Goal: Check status

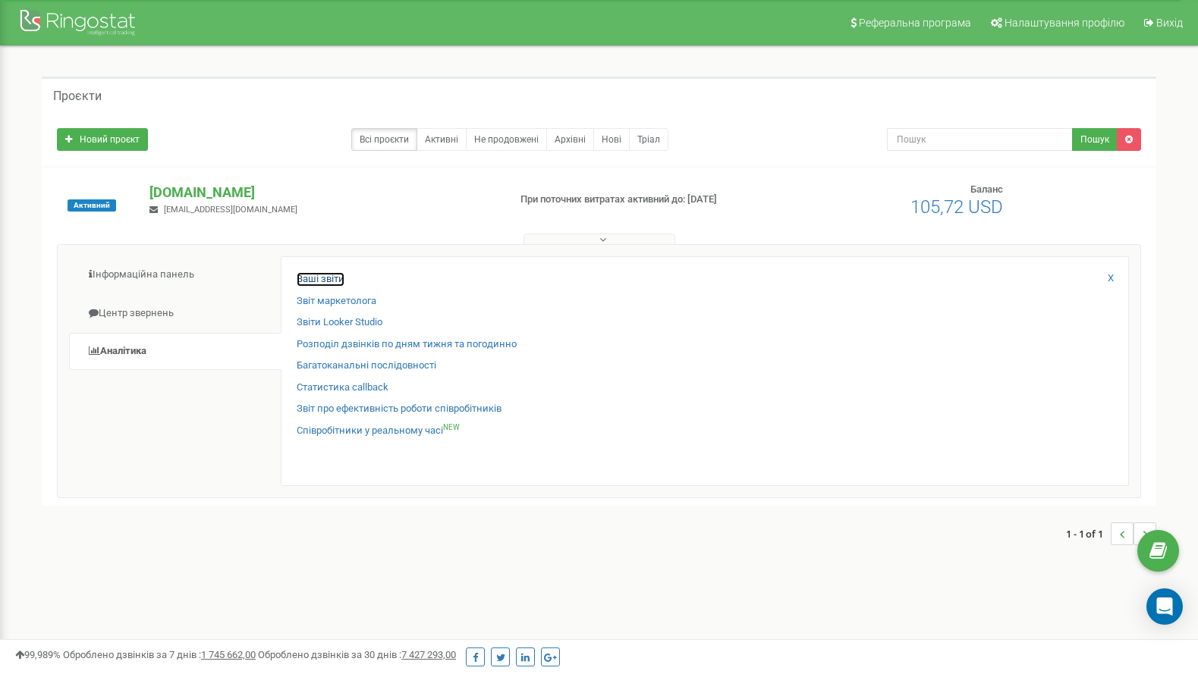
click at [312, 284] on link "Ваші звіти" at bounding box center [321, 279] width 48 height 14
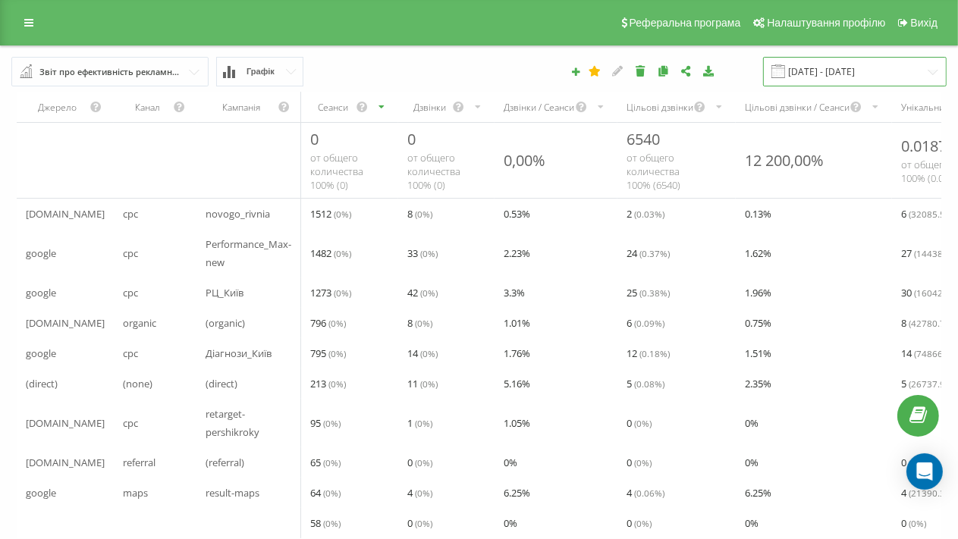
click at [853, 66] on input "[DATE] - [DATE]" at bounding box center [855, 72] width 184 height 30
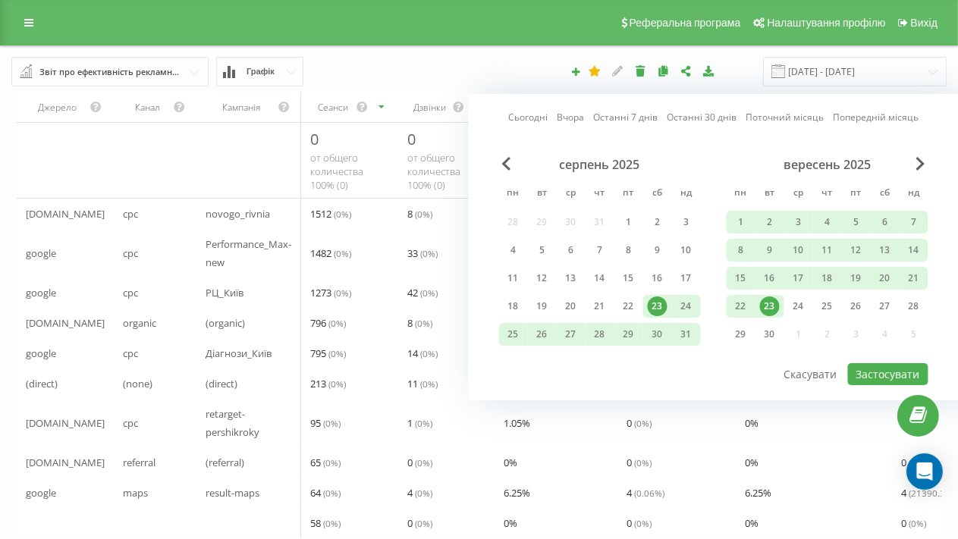
click at [524, 121] on link "Сьогодні" at bounding box center [527, 117] width 39 height 14
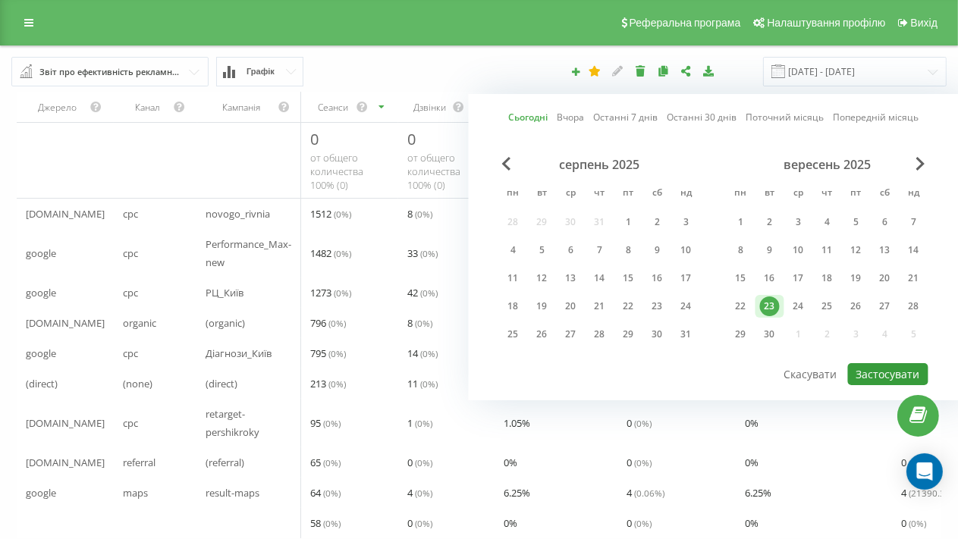
click at [881, 372] on button "Застосувати" at bounding box center [888, 374] width 80 height 22
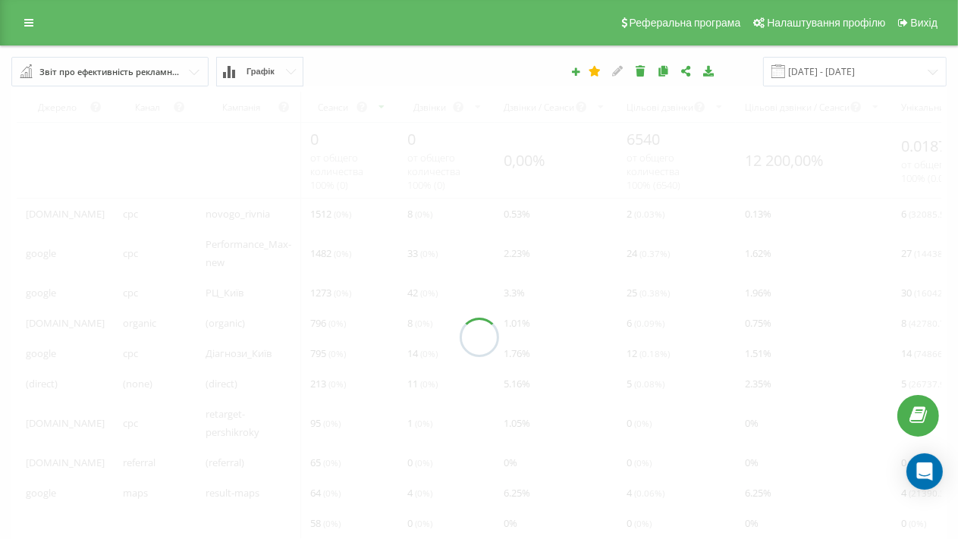
type input "23.09.2025 - 23.09.2025"
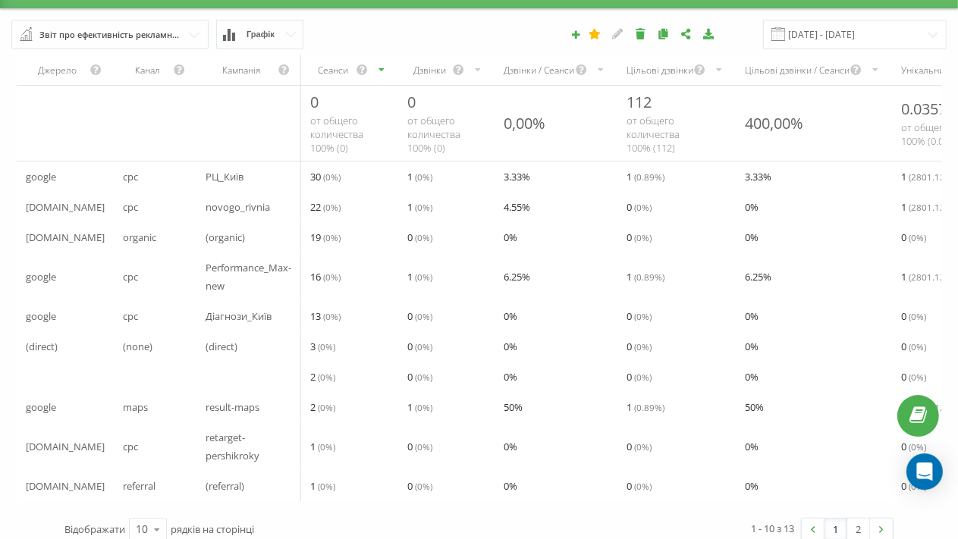
scroll to position [61, 0]
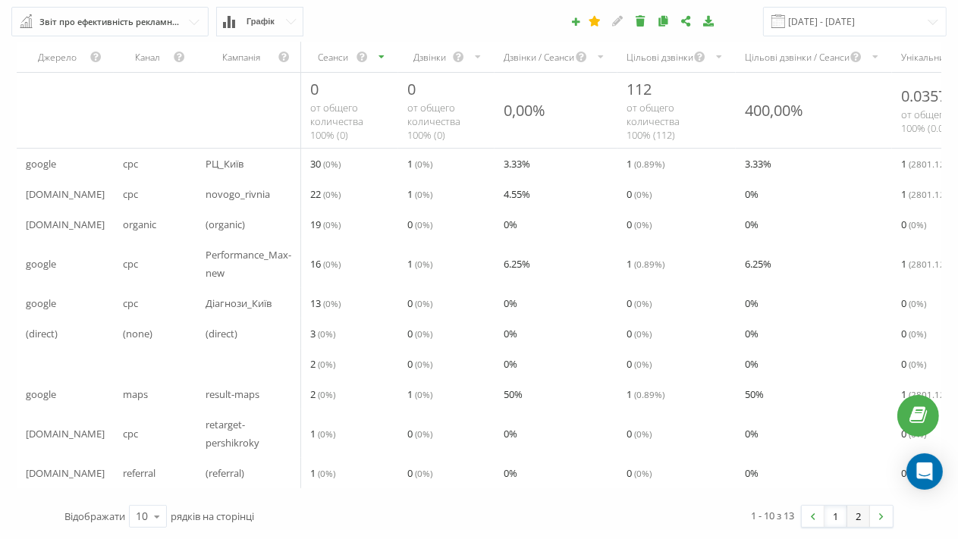
click at [860, 520] on link "2" at bounding box center [858, 516] width 23 height 21
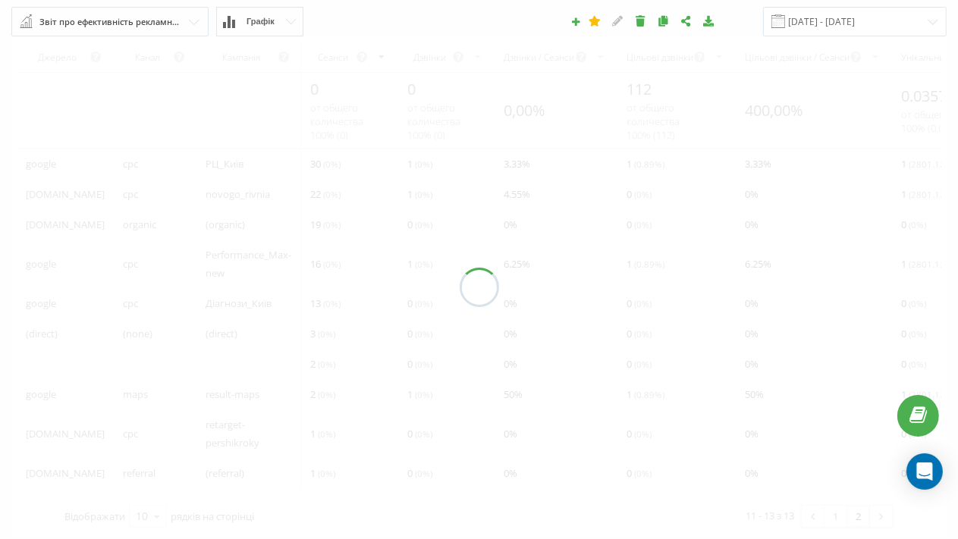
scroll to position [30, 0]
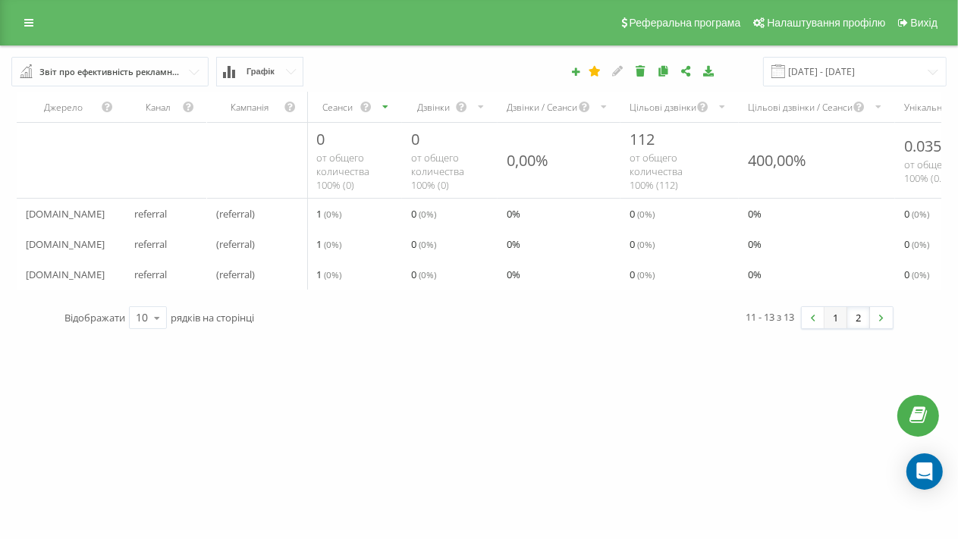
click at [839, 307] on link "1" at bounding box center [836, 317] width 23 height 21
